Goal: Task Accomplishment & Management: Use online tool/utility

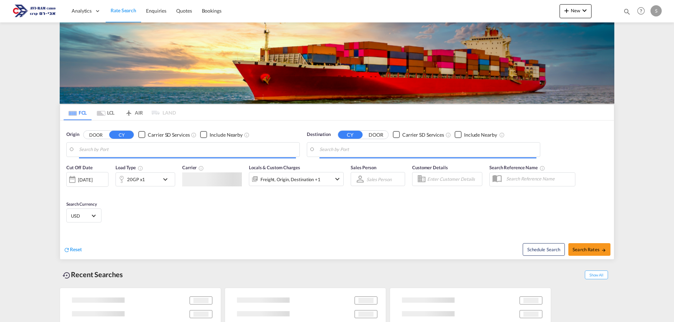
type input "[GEOGRAPHIC_DATA], ITRAN"
type input "Ashdod, ILASH"
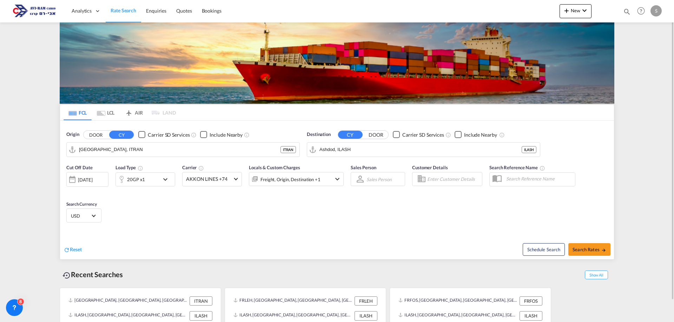
click at [109, 114] on md-tab-item "LCL" at bounding box center [106, 112] width 28 height 15
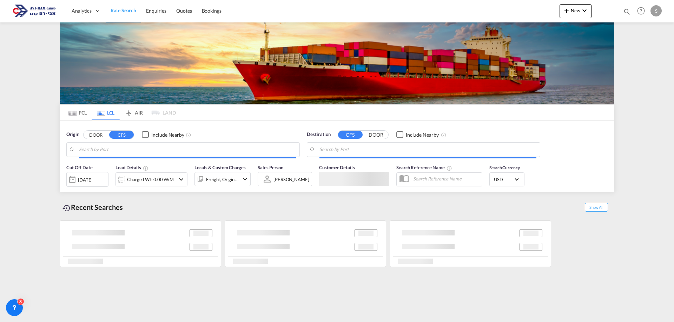
type input "[GEOGRAPHIC_DATA], ITRAN"
type input "Ashdod, ILASH"
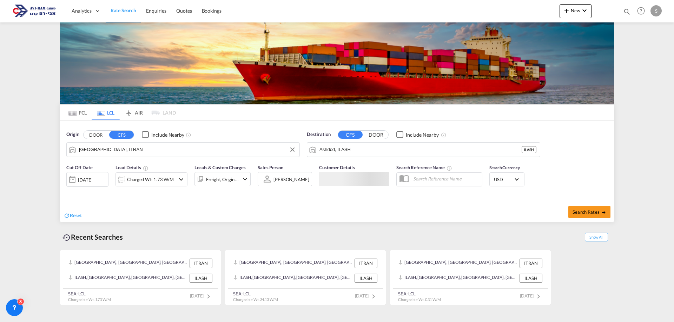
click at [90, 149] on input "[GEOGRAPHIC_DATA], ITRAN" at bounding box center [187, 150] width 217 height 11
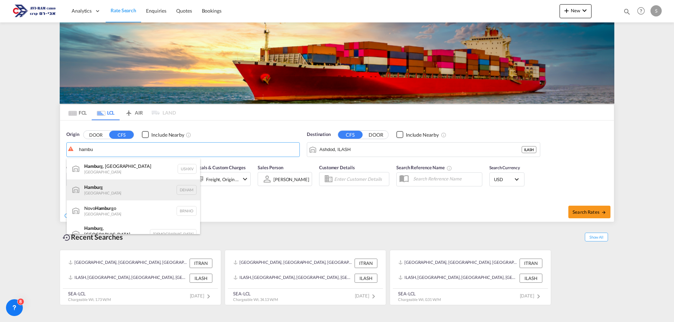
click at [116, 195] on div "Hambu rg [GEOGRAPHIC_DATA] DEHAM" at bounding box center [133, 190] width 133 height 21
type input "[GEOGRAPHIC_DATA], [GEOGRAPHIC_DATA]"
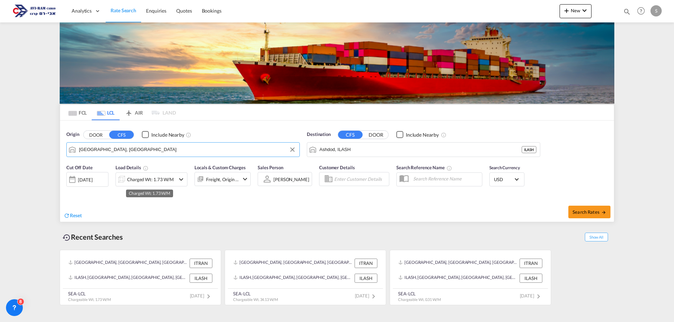
click at [172, 180] on div "Charged Wt: 1.73 W/M" at bounding box center [150, 180] width 47 height 10
